Goal: Contribute content

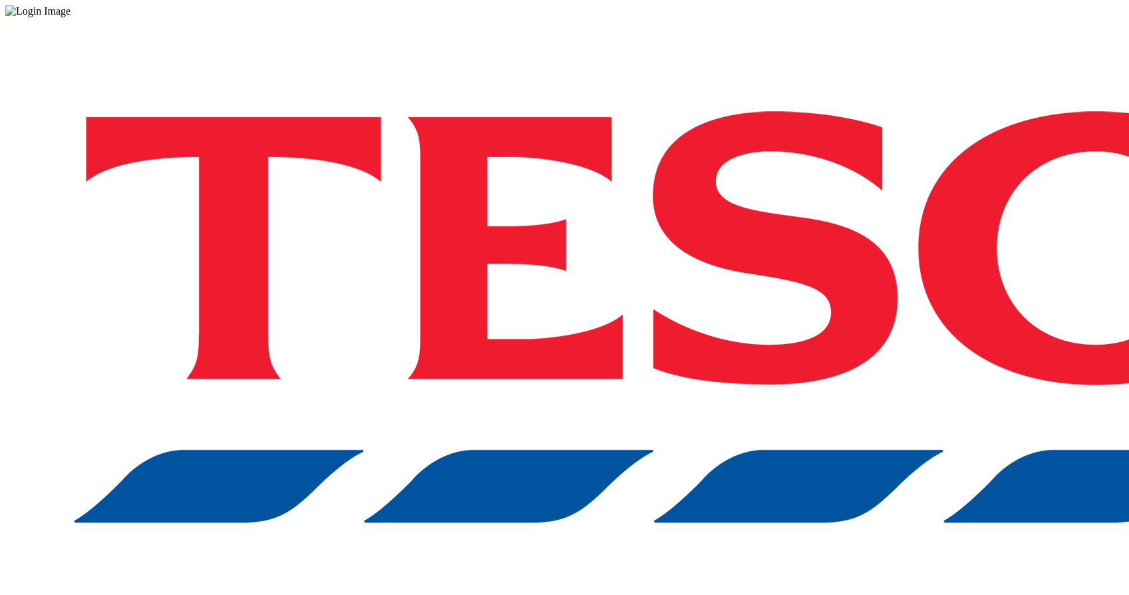
click at [791, 361] on div "Log in to the Spectra’s dashboard using [PERSON_NAME]’s credentials. If you don…" at bounding box center [564, 347] width 1118 height 661
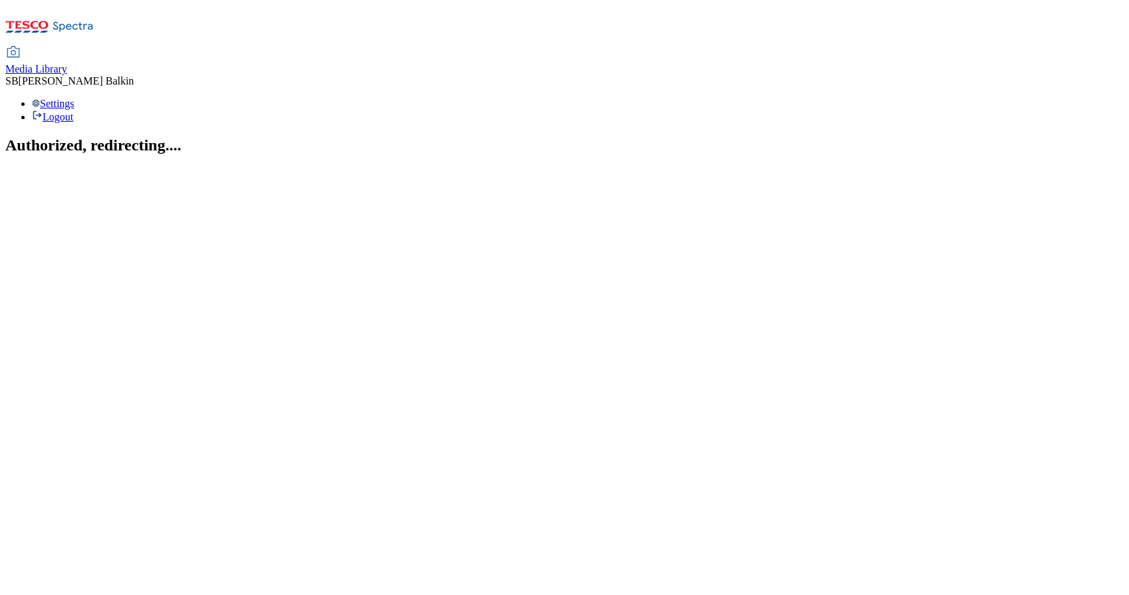
click at [67, 63] on span "Media Library" at bounding box center [36, 68] width 62 height 11
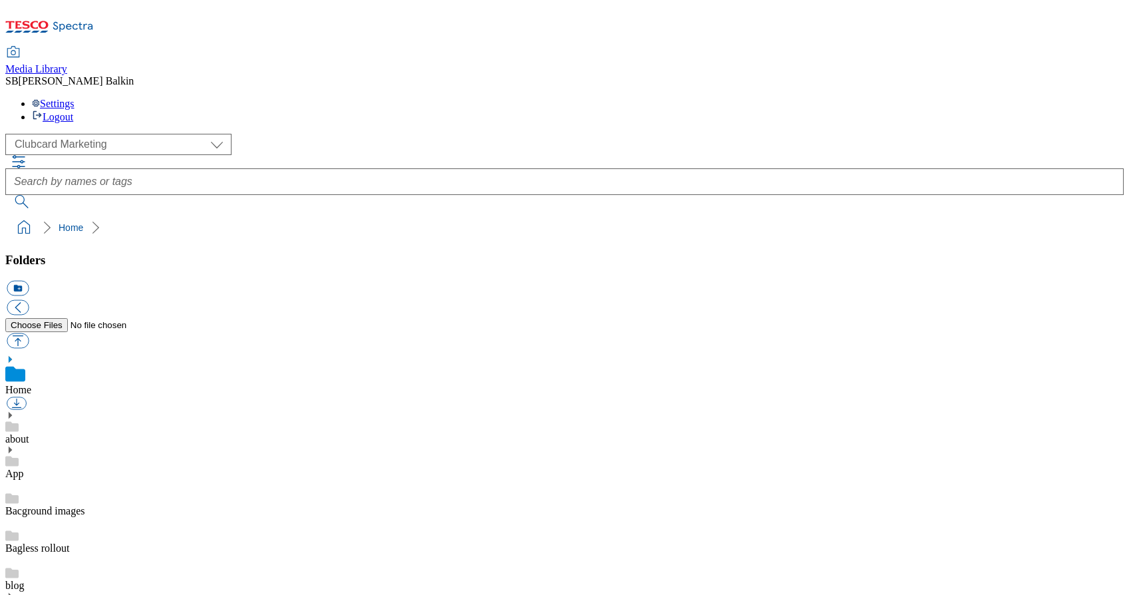
scroll to position [1, 0]
click at [117, 134] on select "Clubcard Marketing Dotcom UK FnF Stores GHS Marketing UK GHS Product UK GHS ROI…" at bounding box center [118, 144] width 226 height 21
select select "flare-ghs-mktg"
click at [15, 586] on icon at bounding box center [9, 590] width 9 height 9
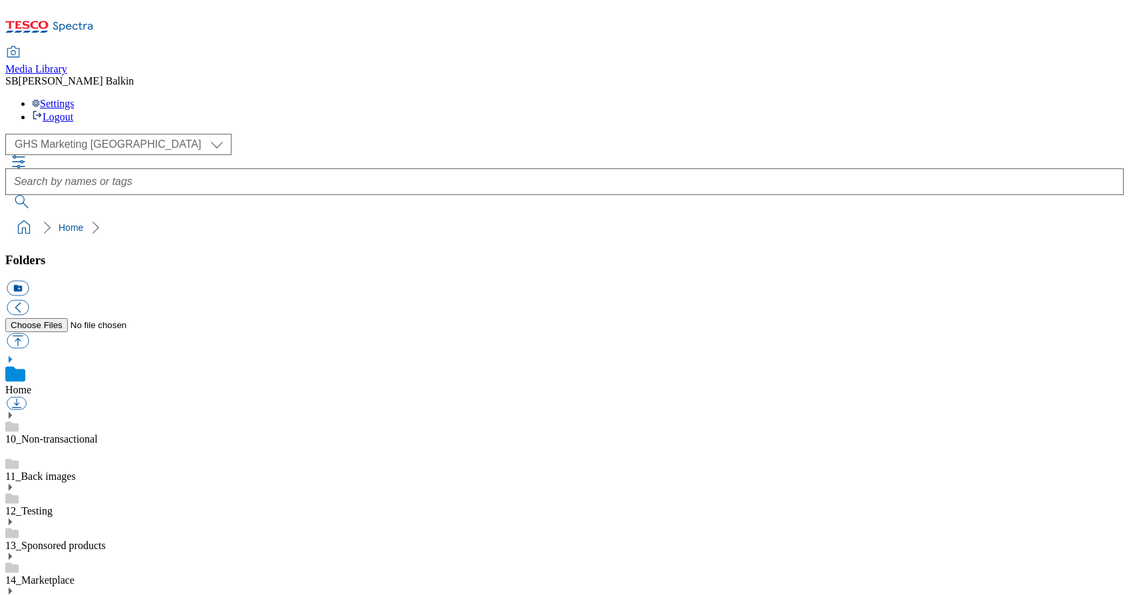
scroll to position [397, 0]
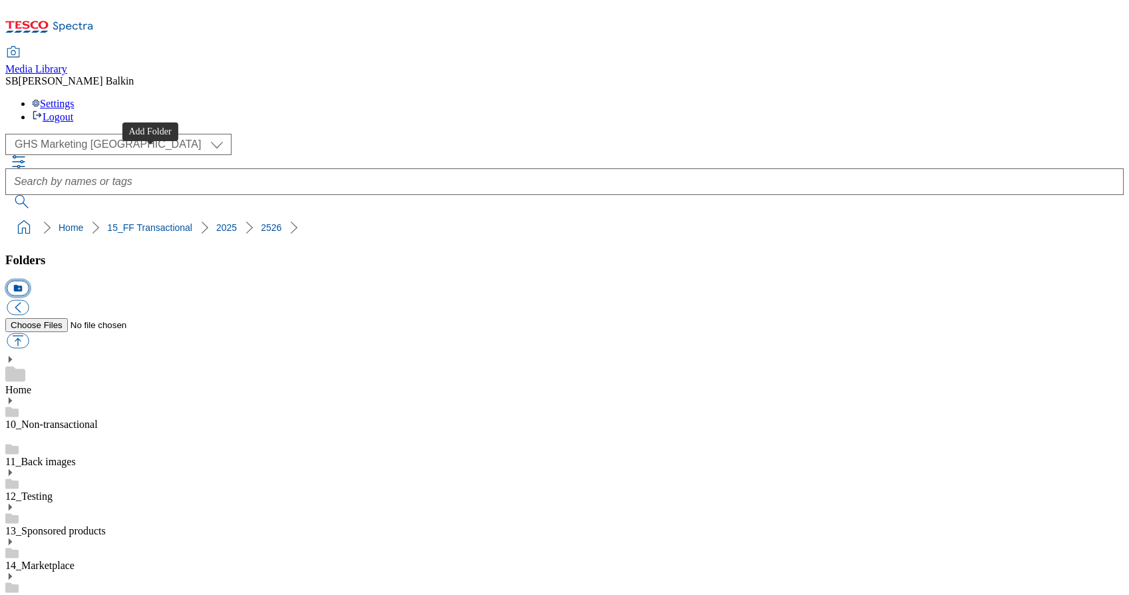
click at [29, 281] on button "icon_new_folder" at bounding box center [18, 288] width 22 height 15
type input "Jeans Offer BL"
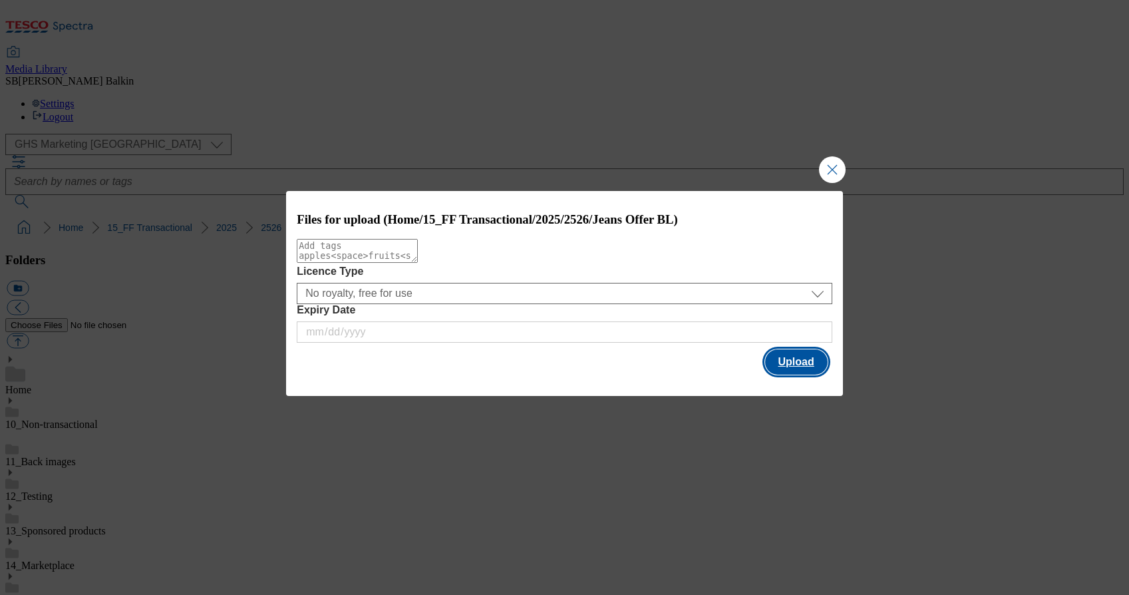
click at [815, 360] on button "Upload" at bounding box center [796, 361] width 63 height 25
click at [777, 357] on button "Upload" at bounding box center [796, 361] width 63 height 25
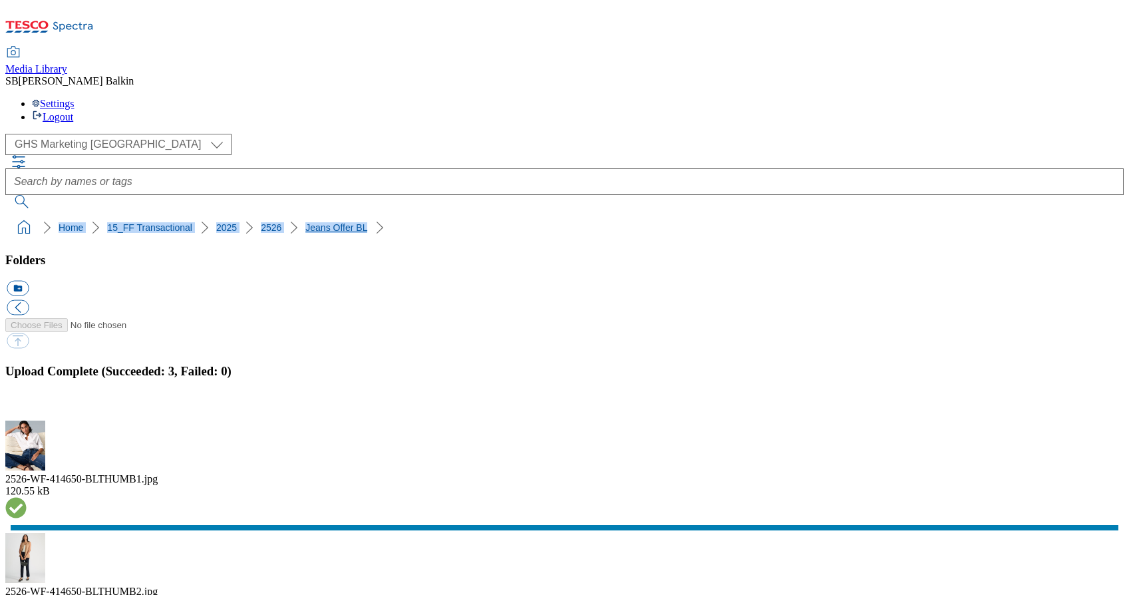
drag, startPoint x: 3, startPoint y: 132, endPoint x: 314, endPoint y: 128, distance: 310.6
click at [314, 215] on nav "Home 15_FF Transactional 2025 2526 Jeans Offer BL" at bounding box center [564, 227] width 1118 height 25
copy ol "Home 15_FF Transactional 2025 2526 Jeans Offer BL"
